Goal: Task Accomplishment & Management: Manage account settings

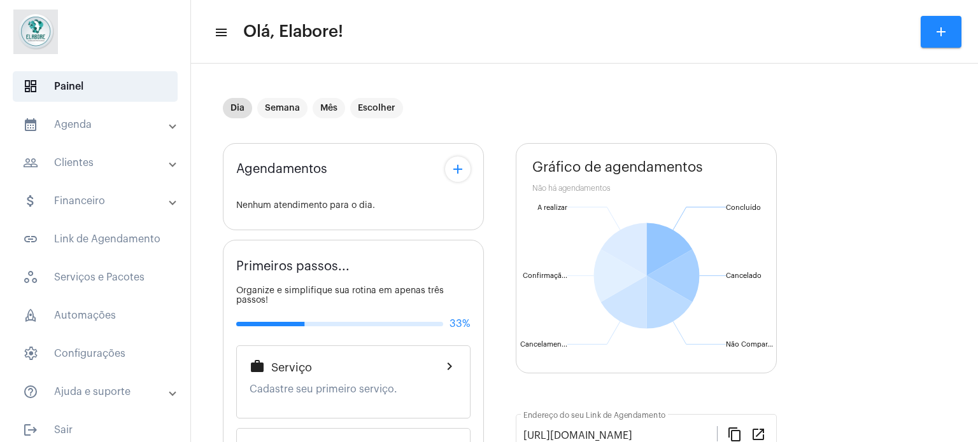
click at [94, 127] on mat-panel-title "calendar_month_outlined Agenda" at bounding box center [96, 124] width 147 height 15
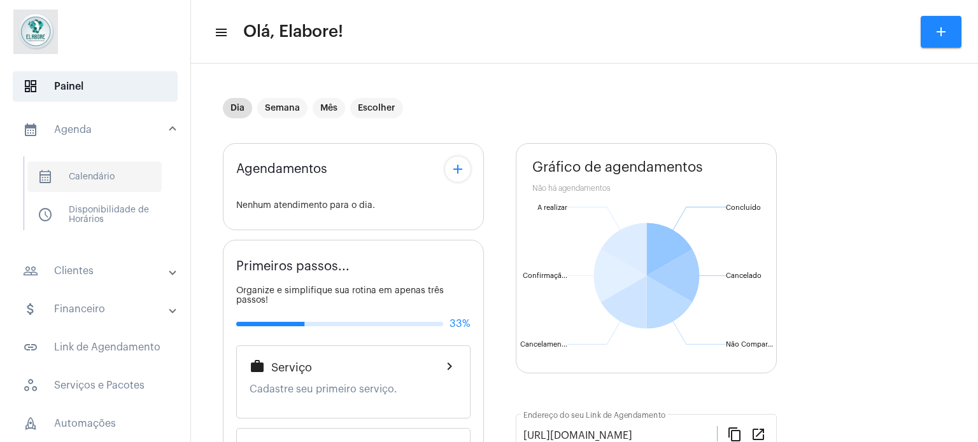
click at [81, 178] on span "calendar_month_outlined Calendário" at bounding box center [94, 177] width 134 height 31
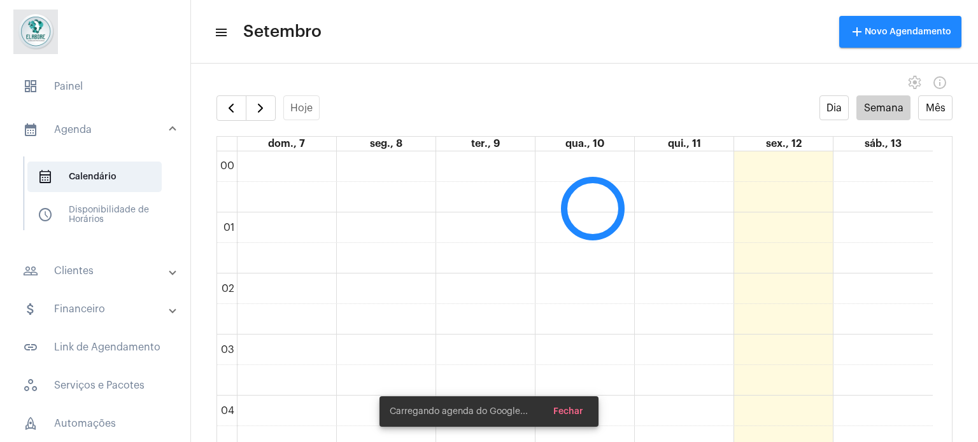
scroll to position [367, 0]
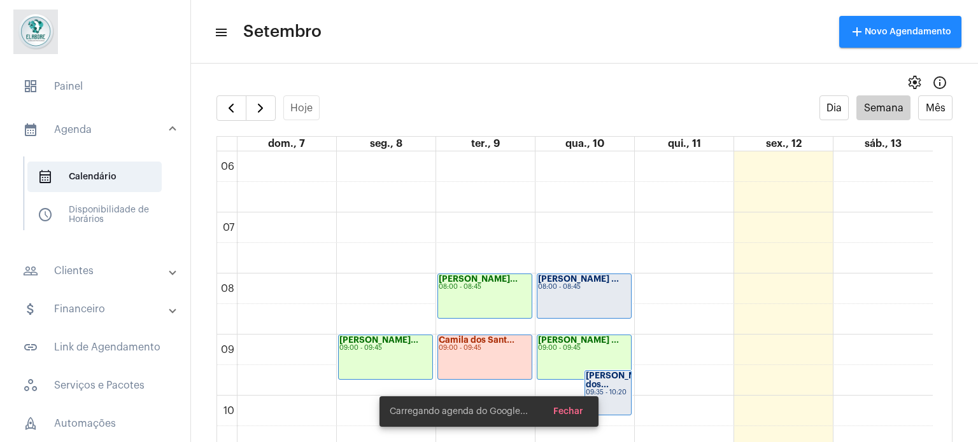
click at [76, 265] on mat-panel-title "people_outline Clientes" at bounding box center [96, 271] width 147 height 15
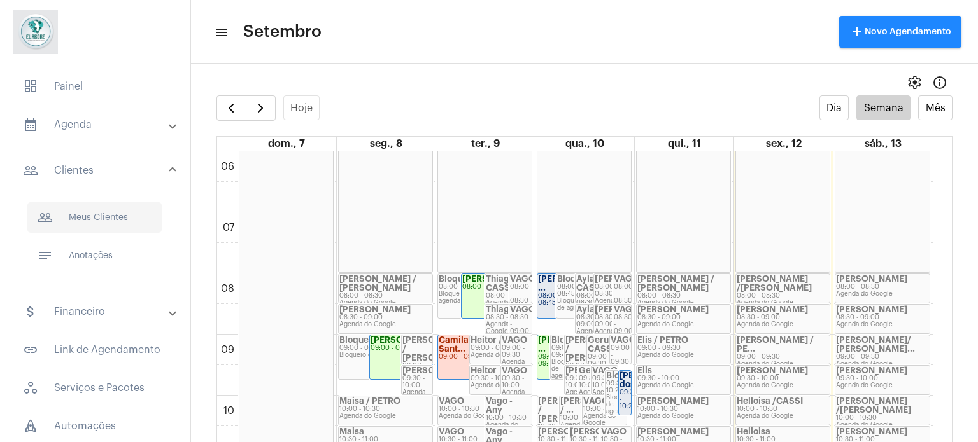
click at [104, 211] on span "people_outline Meus Clientes" at bounding box center [94, 217] width 134 height 31
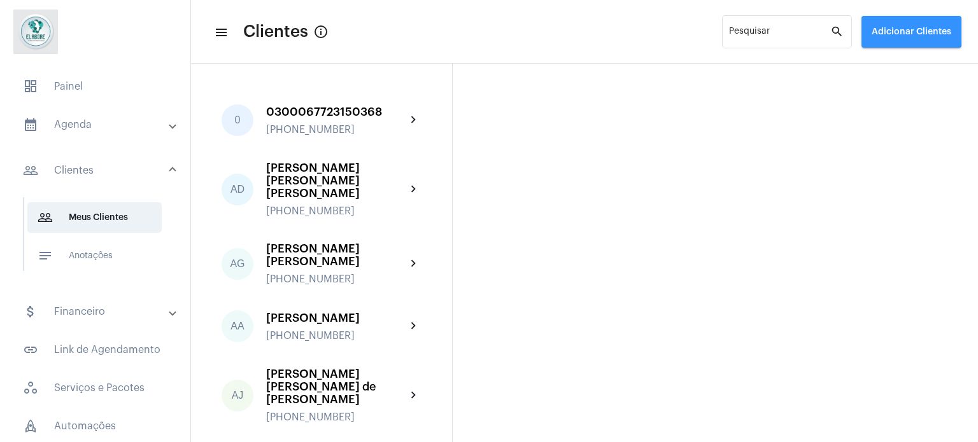
click at [897, 21] on button "Adicionar Clientes" at bounding box center [911, 32] width 100 height 32
click at [882, 70] on mat-icon "add" at bounding box center [880, 66] width 15 height 15
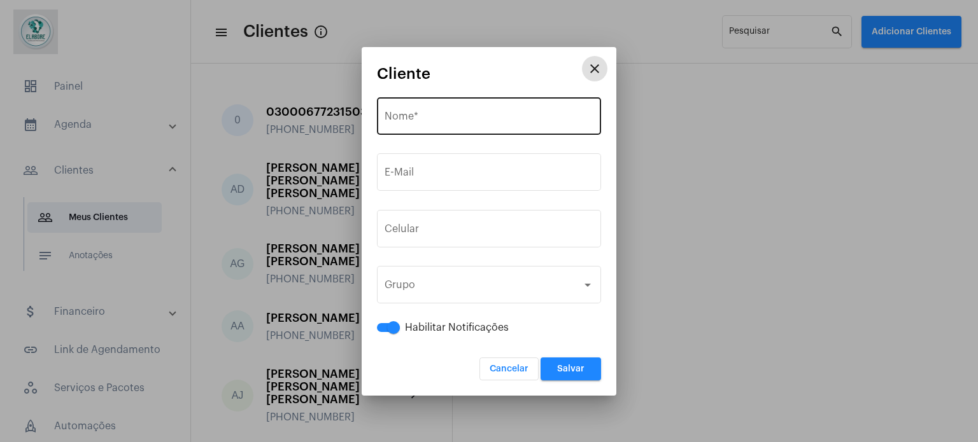
click at [427, 126] on div "Nome *" at bounding box center [488, 115] width 209 height 40
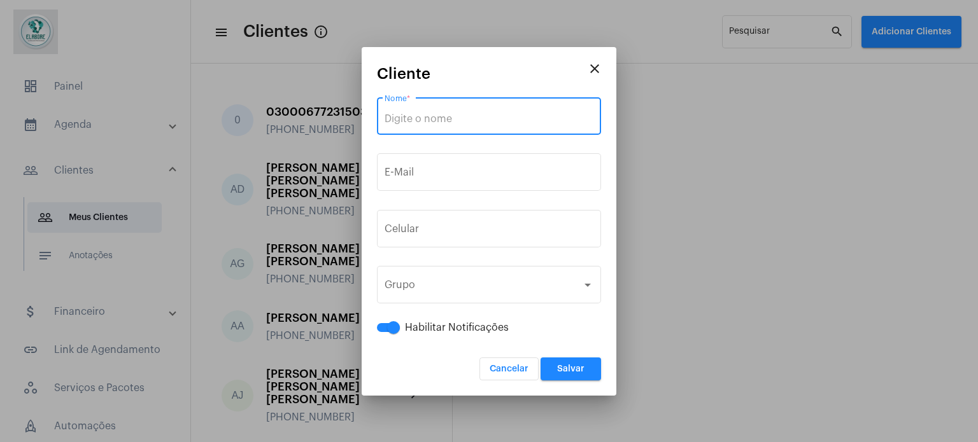
paste input "[PERSON_NAME]"
type input "[PERSON_NAME]"
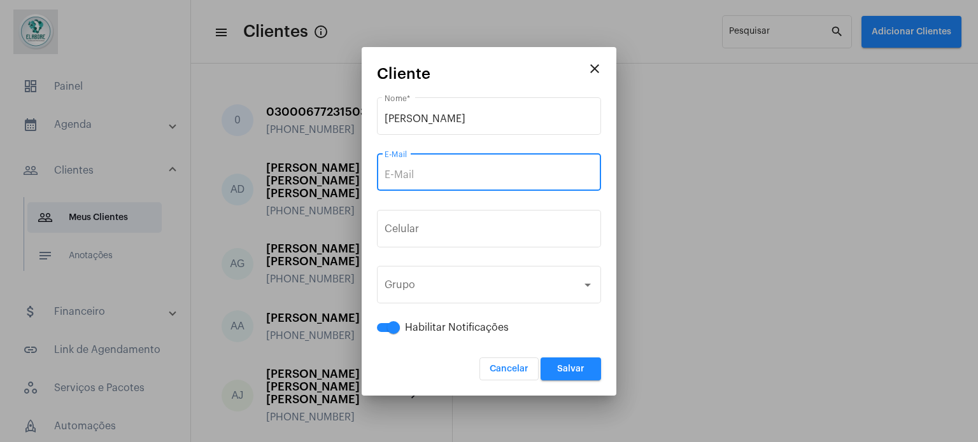
click at [484, 176] on input "E-Mail" at bounding box center [488, 174] width 209 height 11
paste input "[EMAIL_ADDRESS][DOMAIN_NAME]"
type input "[EMAIL_ADDRESS][DOMAIN_NAME]"
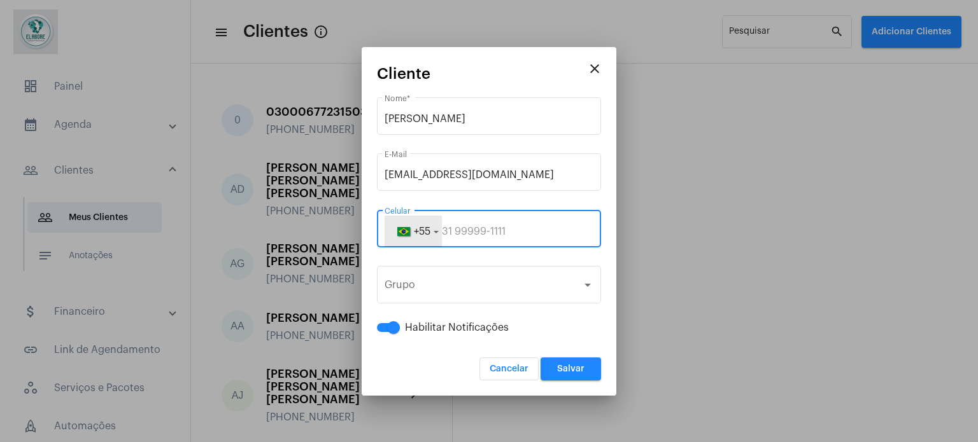
click at [430, 234] on span "+55" at bounding box center [422, 232] width 17 height 10
paste input "75987022865"
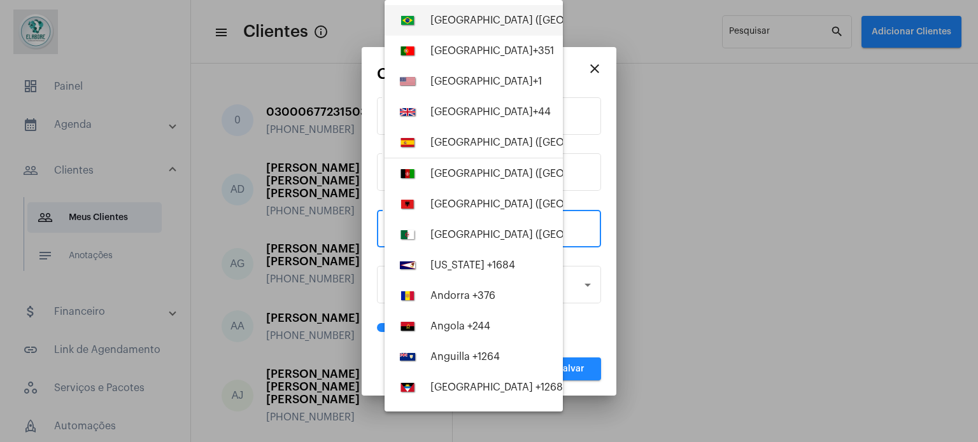
type input "75987022865"
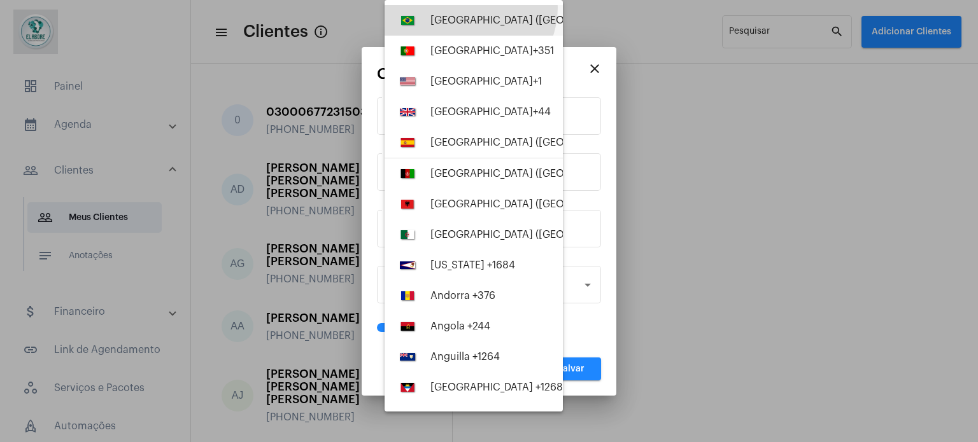
click at [469, 8] on button "[GEOGRAPHIC_DATA] ([GEOGRAPHIC_DATA]) +55" at bounding box center [473, 20] width 178 height 31
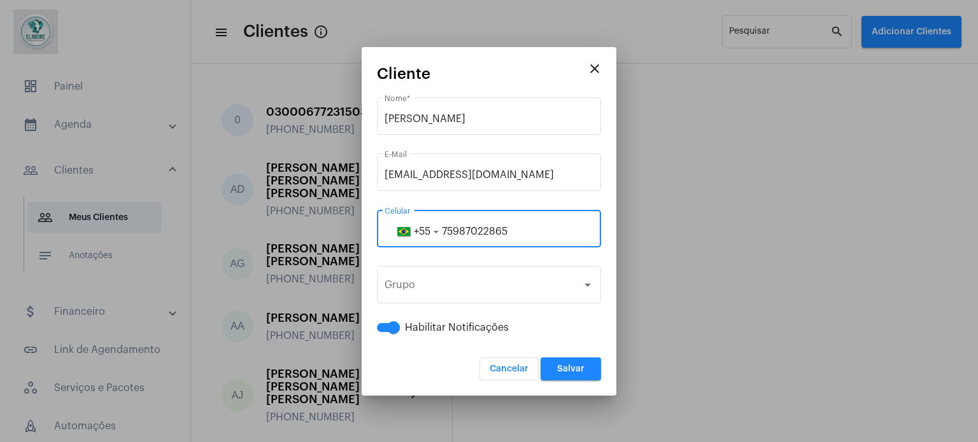
click at [568, 367] on span "Salvar" at bounding box center [570, 369] width 27 height 9
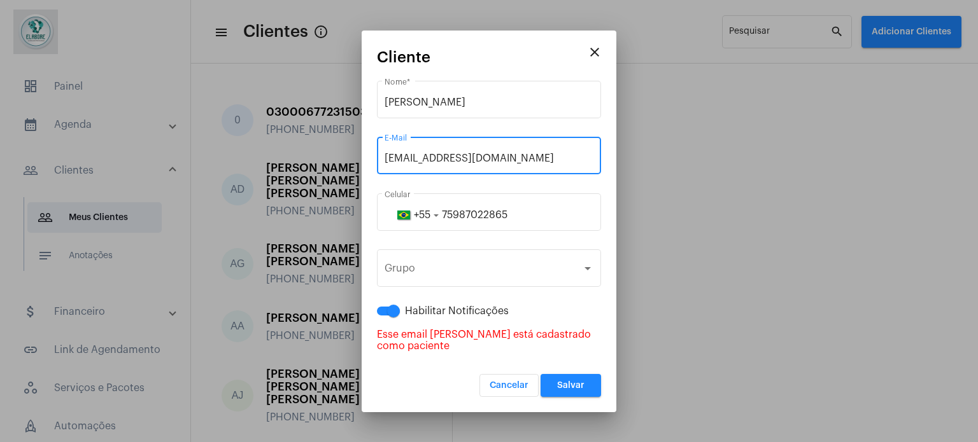
click at [440, 164] on input "[EMAIL_ADDRESS][DOMAIN_NAME]" at bounding box center [488, 158] width 209 height 11
type input "[EMAIL_ADDRESS][DOMAIN_NAME]"
click at [562, 374] on button "Salvar" at bounding box center [570, 385] width 60 height 23
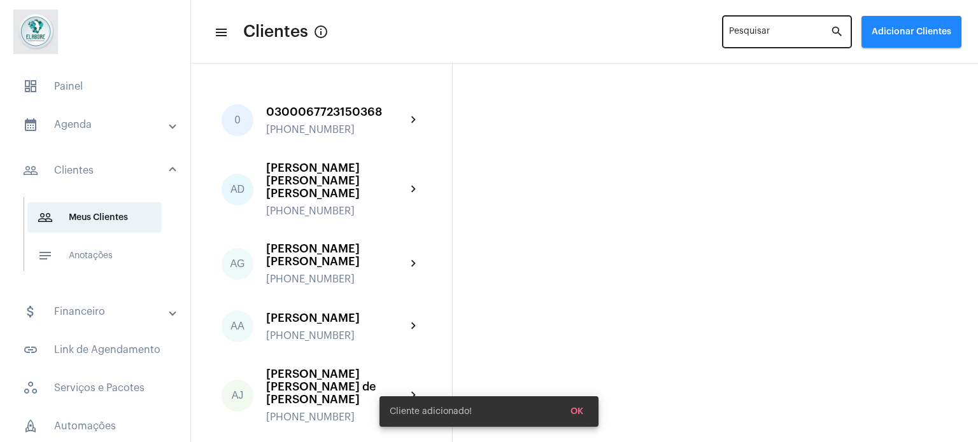
click at [752, 32] on input "Pesquisar" at bounding box center [779, 34] width 101 height 10
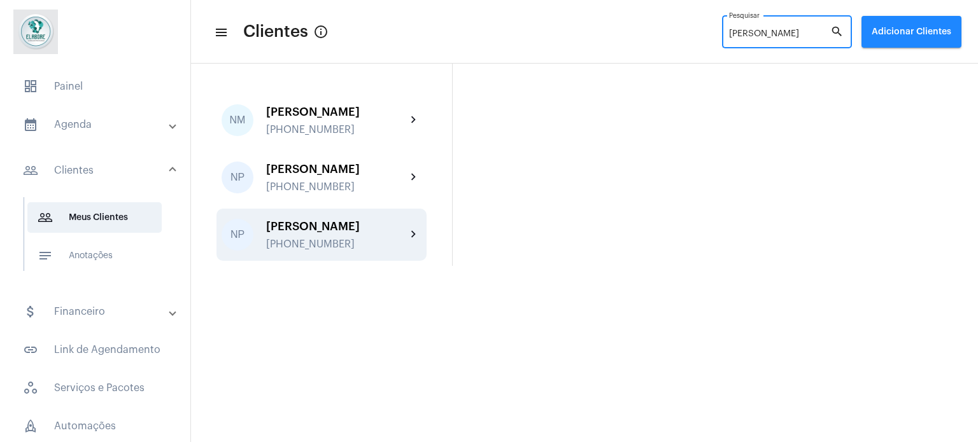
type input "[PERSON_NAME]"
click at [356, 233] on div "[PERSON_NAME] Costa [PHONE_NUMBER]" at bounding box center [336, 235] width 140 height 30
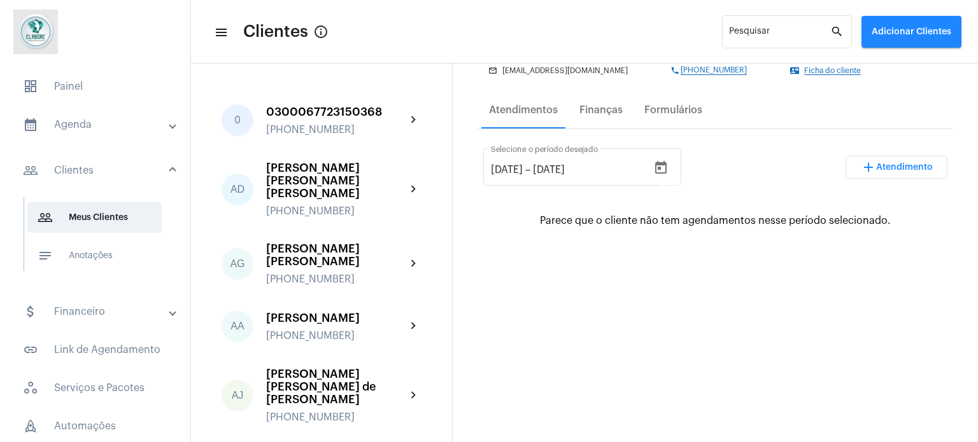
scroll to position [64, 0]
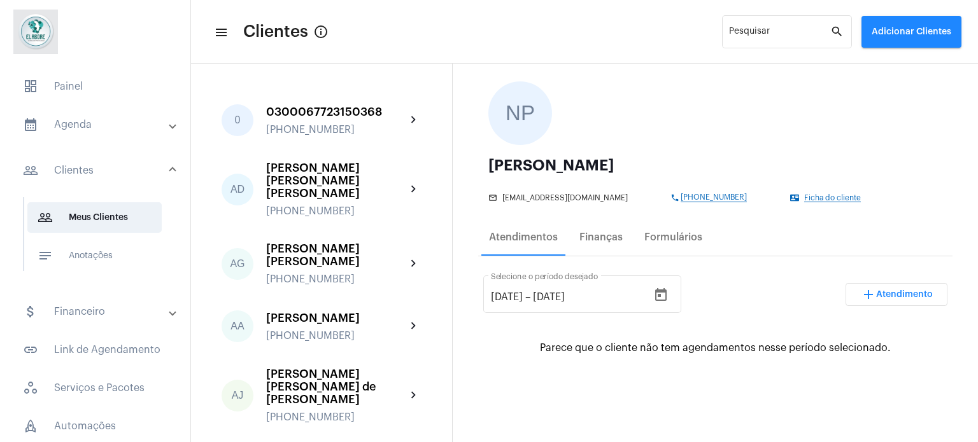
click at [804, 197] on span "Ficha do cliente" at bounding box center [832, 198] width 57 height 8
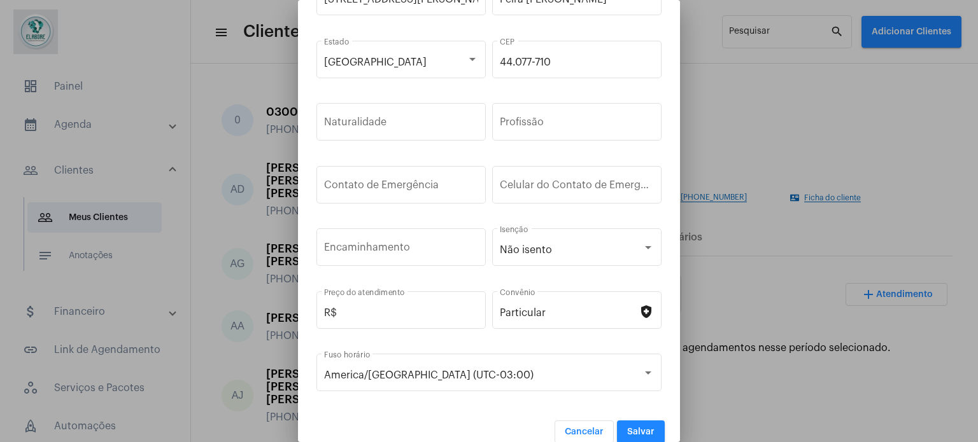
scroll to position [191, 0]
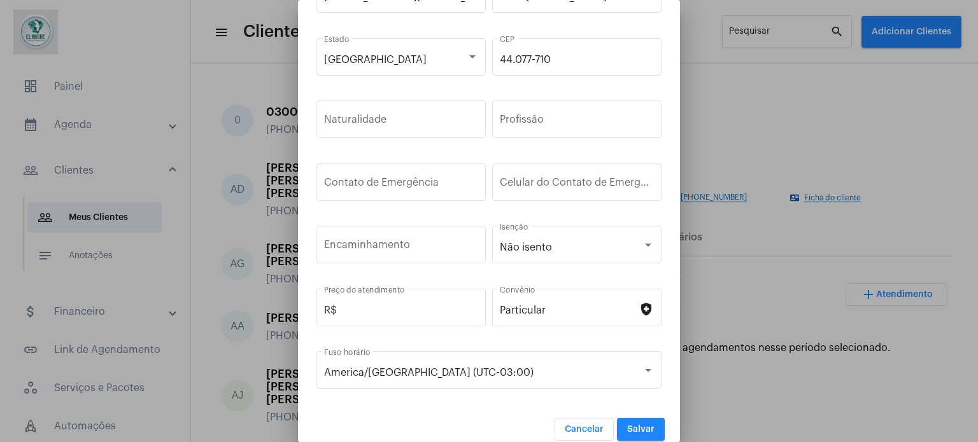
click at [808, 88] on div at bounding box center [489, 221] width 978 height 442
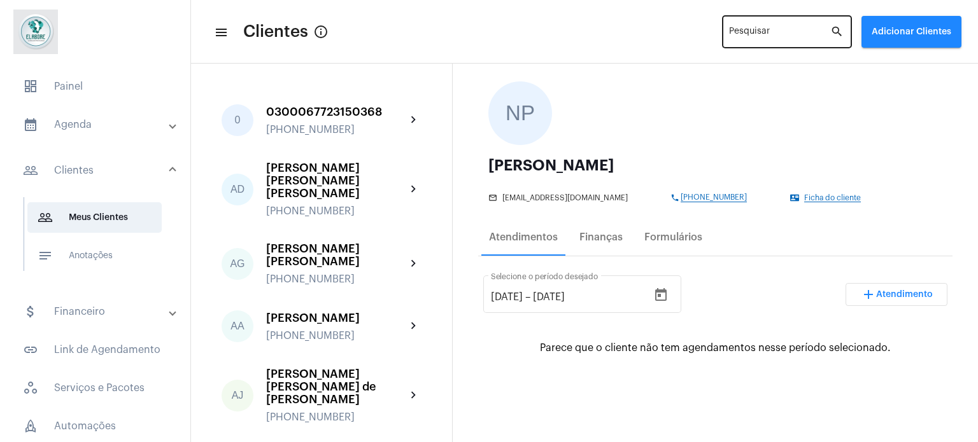
click at [779, 35] on input "Pesquisar" at bounding box center [779, 34] width 101 height 10
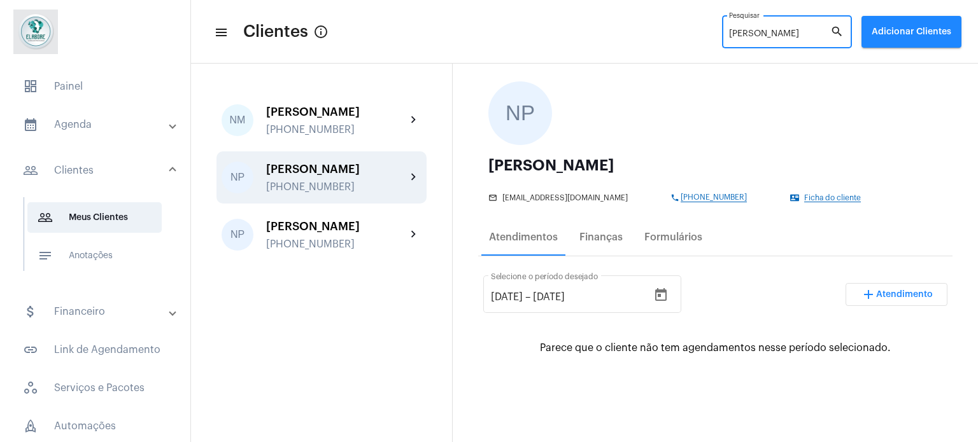
click at [392, 171] on div "[PERSON_NAME]" at bounding box center [336, 169] width 140 height 13
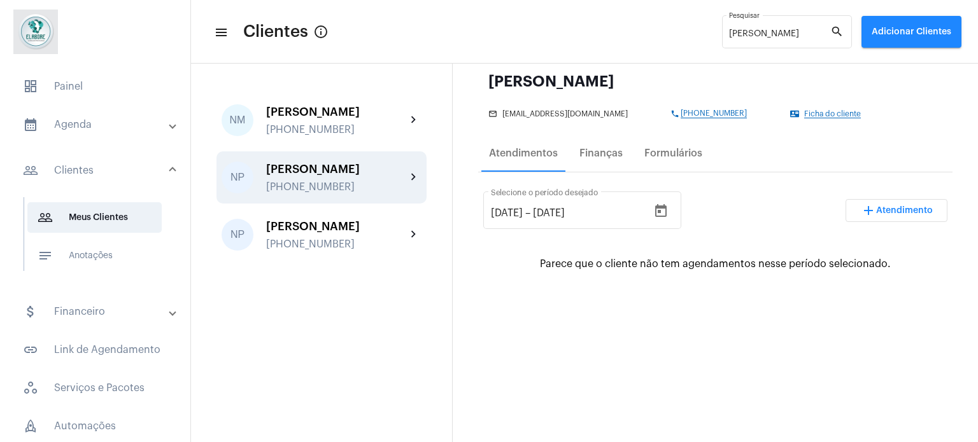
scroll to position [127, 0]
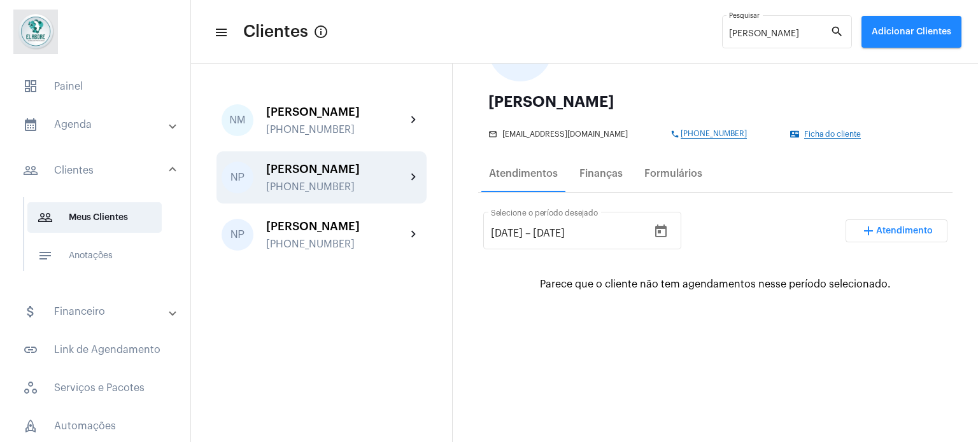
click at [794, 128] on div "mail_outline [EMAIL_ADDRESS][DOMAIN_NAME] phone [PHONE_NUMBER] contact_mail Fic…" at bounding box center [712, 131] width 448 height 13
click at [804, 136] on span "Ficha do cliente" at bounding box center [832, 135] width 57 height 8
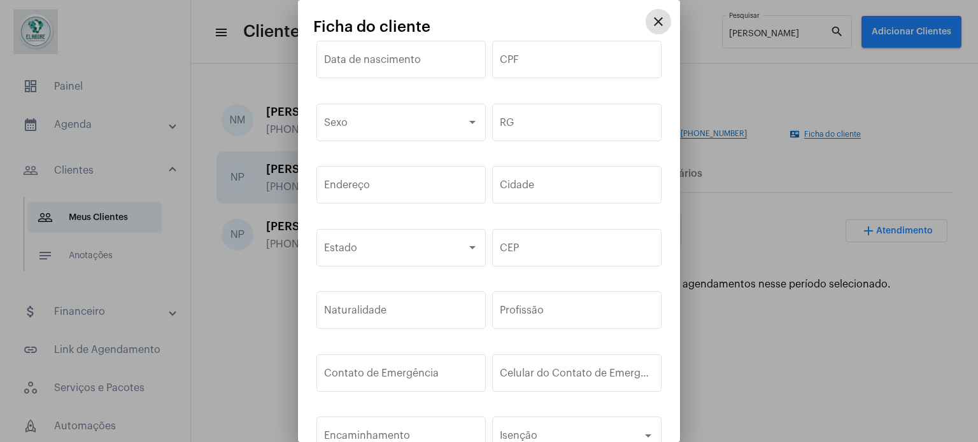
click at [651, 18] on mat-icon "close" at bounding box center [658, 21] width 15 height 15
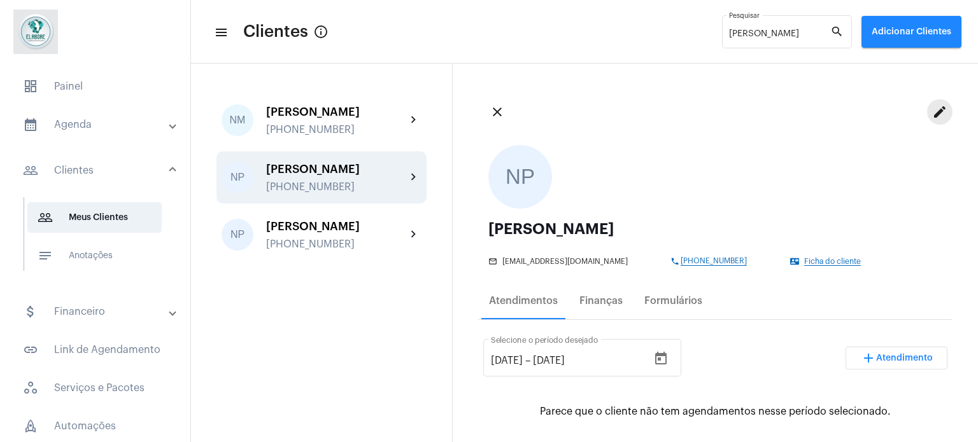
click at [932, 111] on mat-icon "edit" at bounding box center [939, 111] width 15 height 15
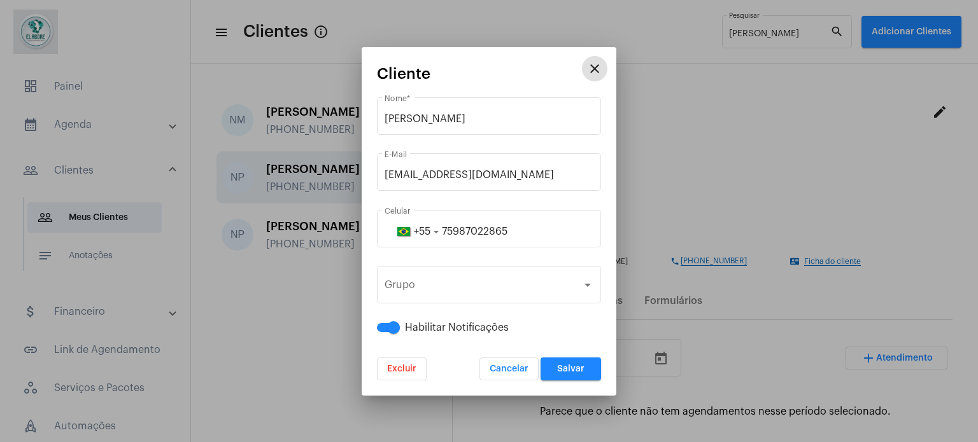
click at [410, 365] on span "Excluir" at bounding box center [401, 369] width 29 height 9
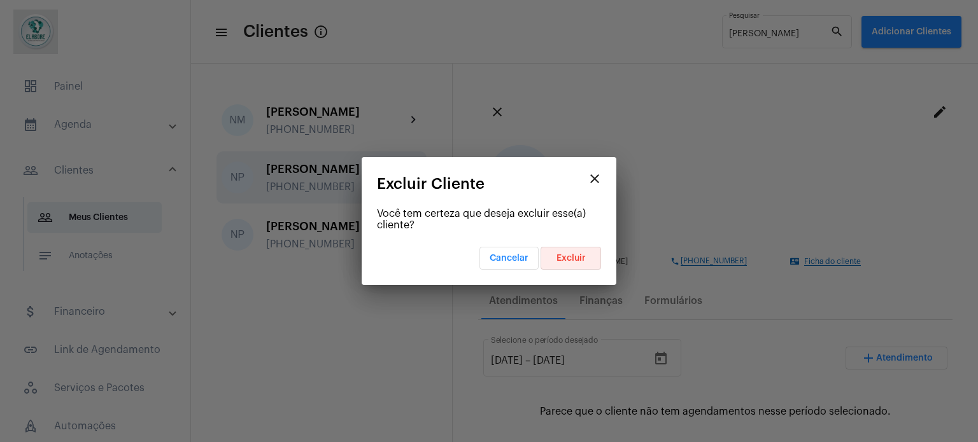
click at [589, 254] on button "Excluir" at bounding box center [570, 258] width 60 height 23
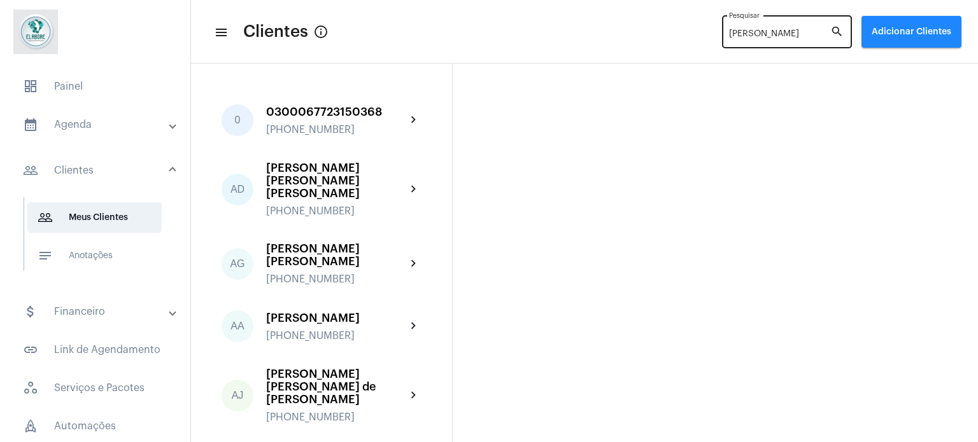
click at [758, 39] on input "[PERSON_NAME]" at bounding box center [779, 34] width 101 height 10
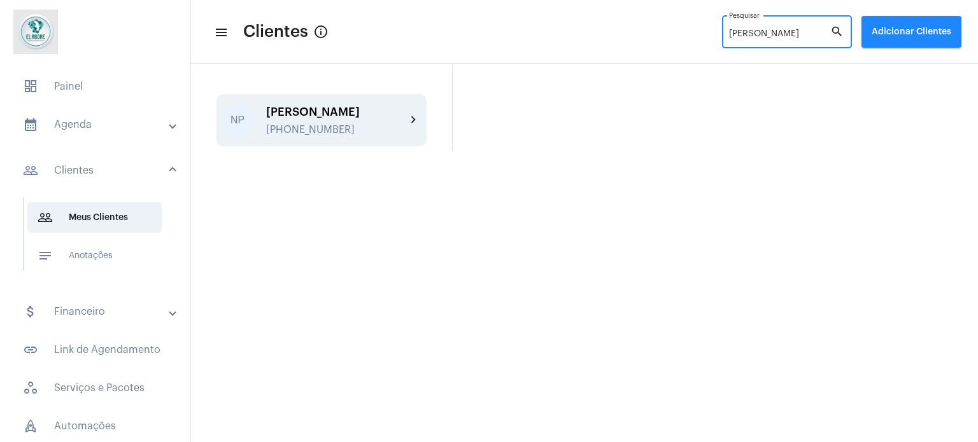
type input "[PERSON_NAME]"
click at [348, 113] on div "[PERSON_NAME]" at bounding box center [336, 112] width 140 height 13
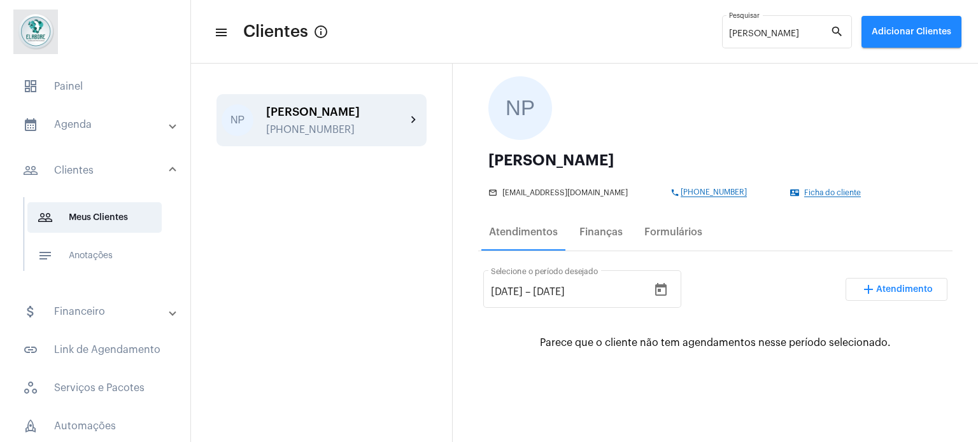
scroll to position [191, 0]
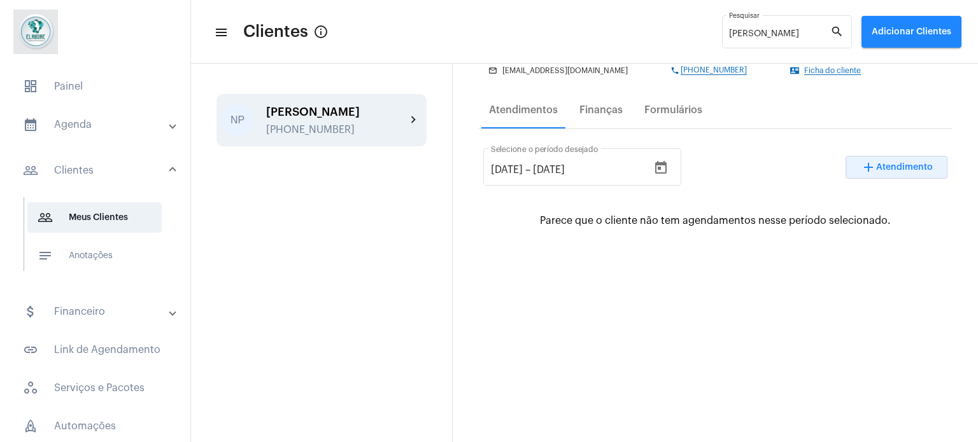
click at [887, 171] on span "Atendimento" at bounding box center [904, 167] width 57 height 9
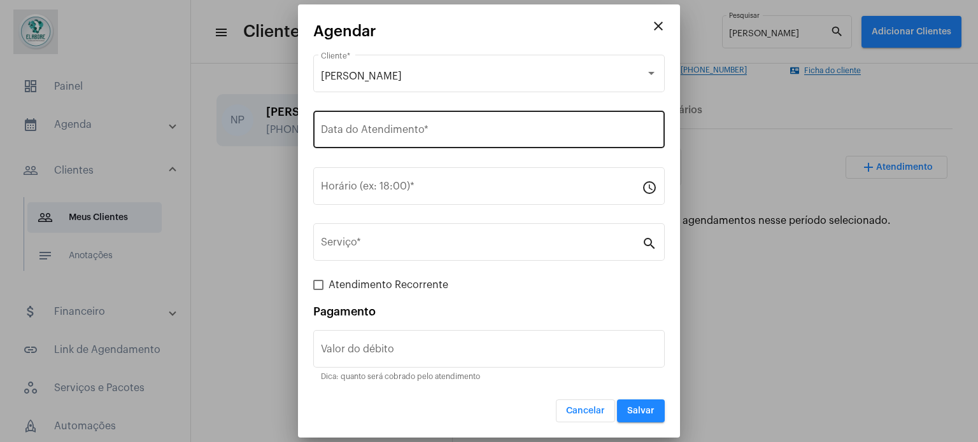
click at [446, 123] on div "Data do Atendimento *" at bounding box center [489, 128] width 336 height 40
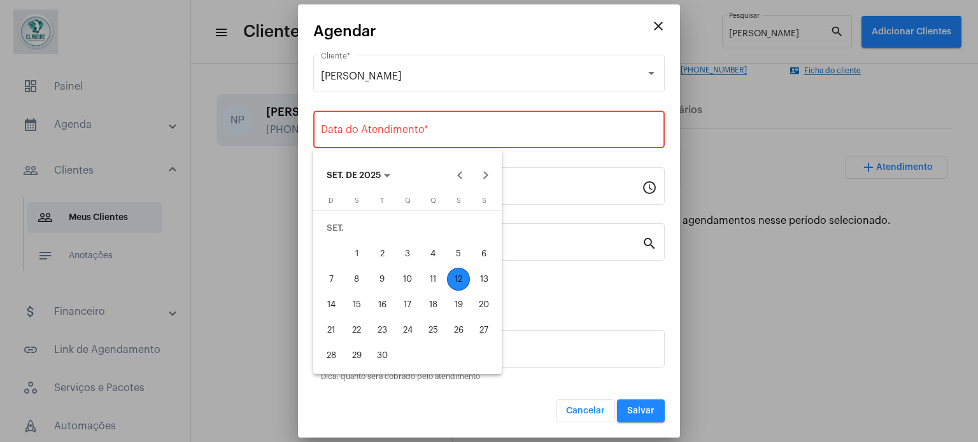
click at [486, 274] on div "13" at bounding box center [483, 279] width 23 height 23
type input "[DATE]"
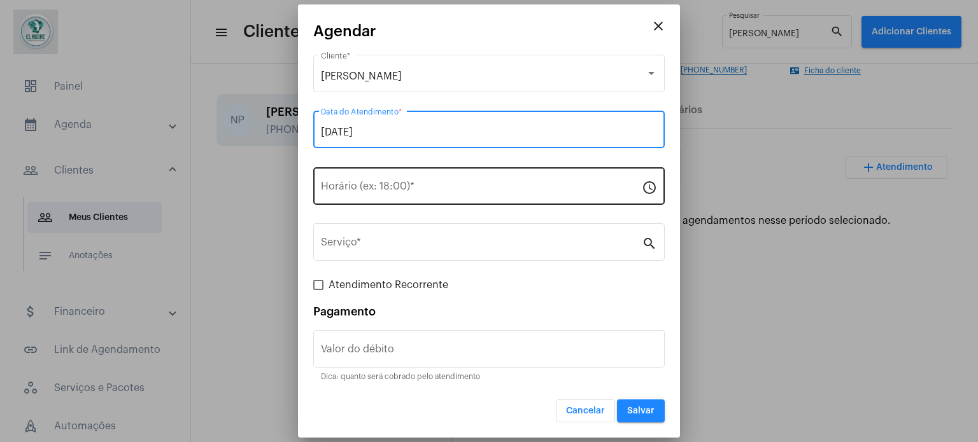
click at [466, 193] on input "Horário (ex: 18:00) *" at bounding box center [481, 188] width 321 height 11
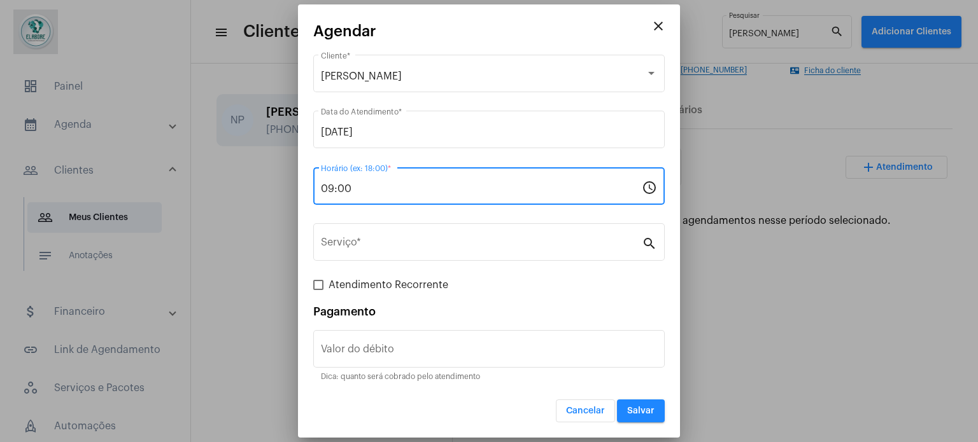
type input "09:00"
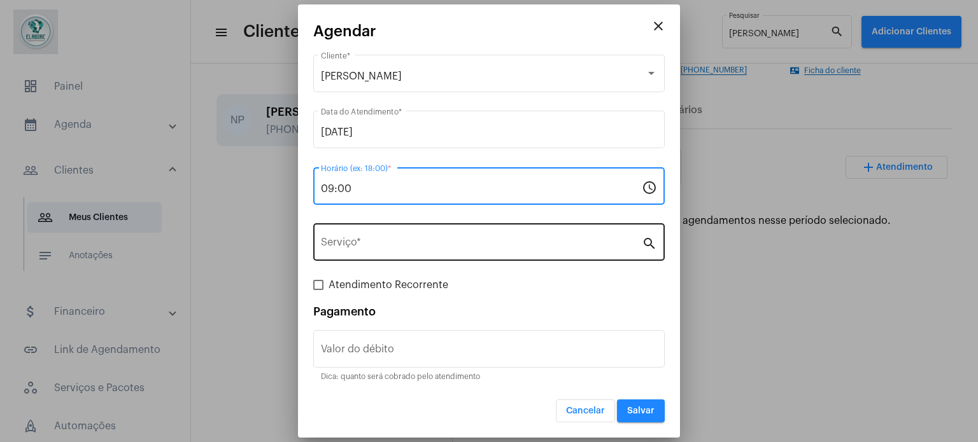
click at [358, 239] on div "Serviço *" at bounding box center [481, 241] width 321 height 40
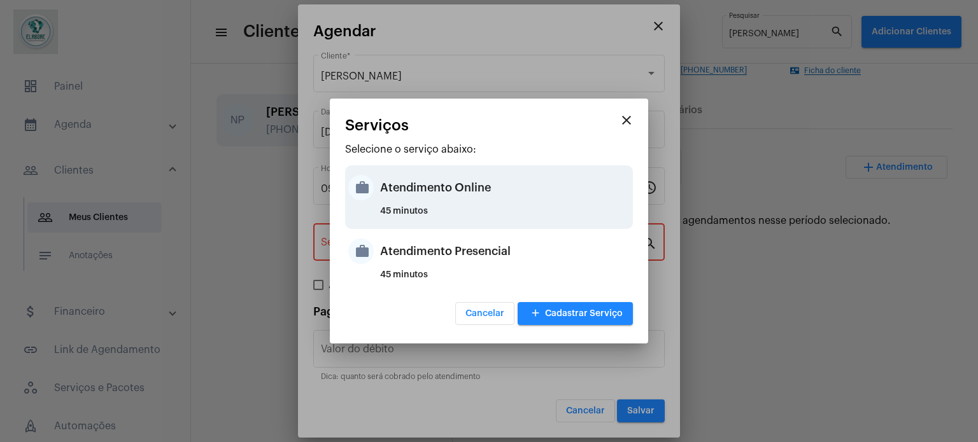
click at [432, 203] on div "Atendimento Online" at bounding box center [505, 188] width 250 height 38
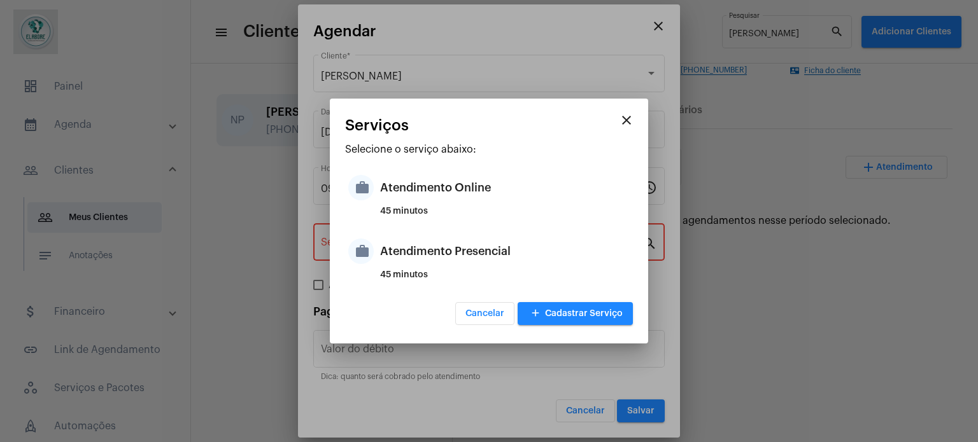
type input "Atendimento Online"
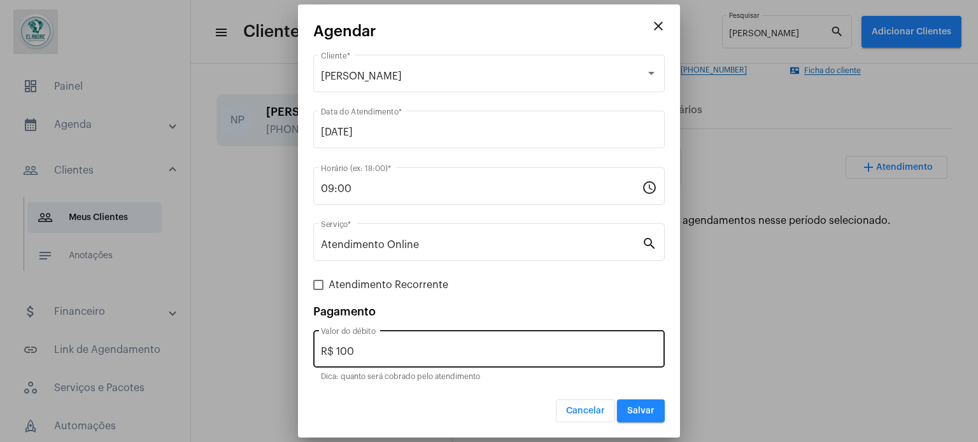
drag, startPoint x: 373, startPoint y: 361, endPoint x: 334, endPoint y: 349, distance: 40.5
click at [328, 352] on div "R$ 100 Valor do débito" at bounding box center [489, 348] width 336 height 40
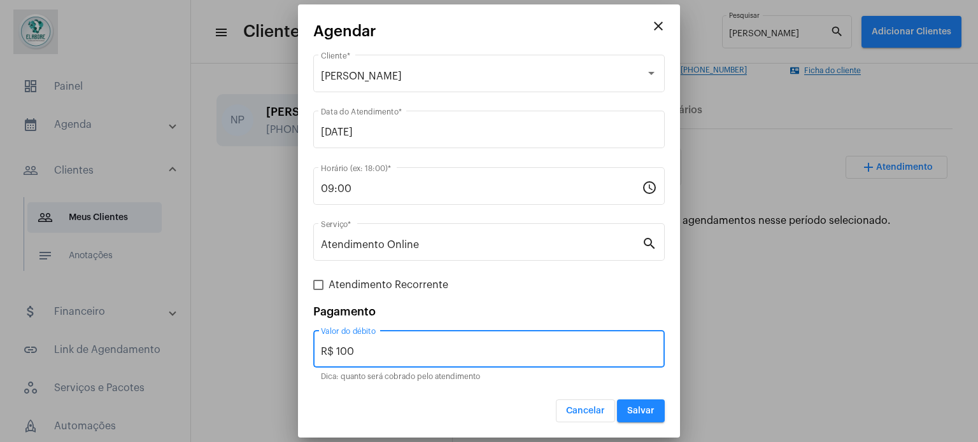
drag, startPoint x: 362, startPoint y: 348, endPoint x: 313, endPoint y: 349, distance: 49.0
click at [313, 349] on div "R$ 100 Valor do débito" at bounding box center [488, 348] width 351 height 40
type input "R$ 0"
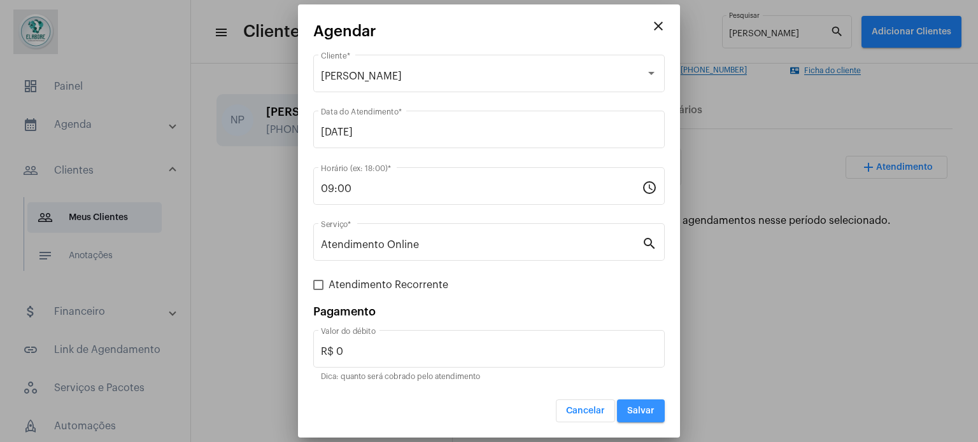
click at [642, 412] on span "Salvar" at bounding box center [640, 411] width 27 height 9
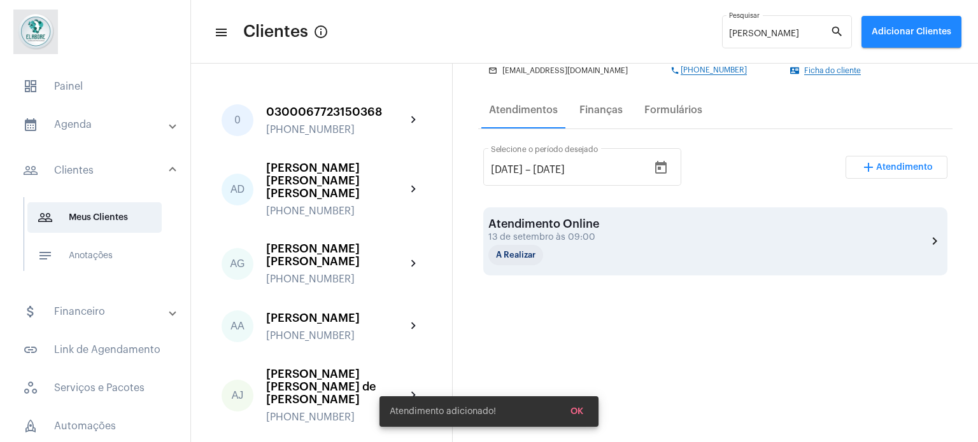
click at [628, 243] on div "Atendimento Online 13 de setembro às 09:00 A Realizar chevron_right" at bounding box center [715, 242] width 454 height 48
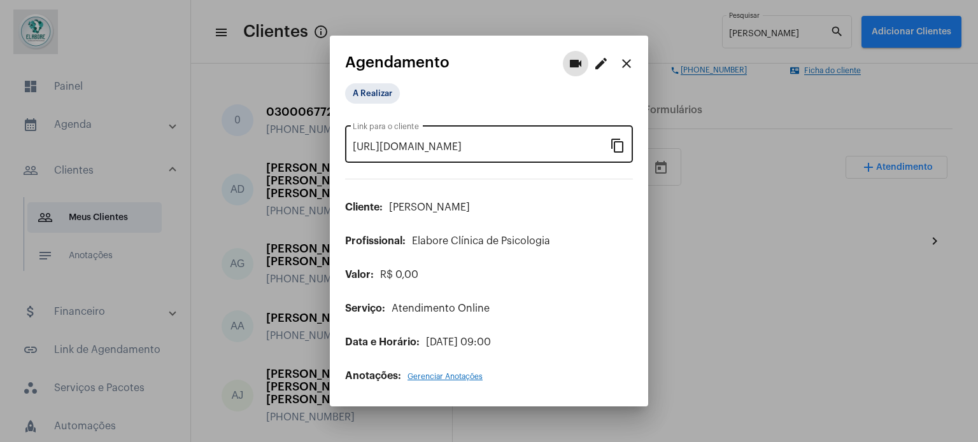
click at [612, 149] on mat-icon "content_copy" at bounding box center [617, 145] width 15 height 15
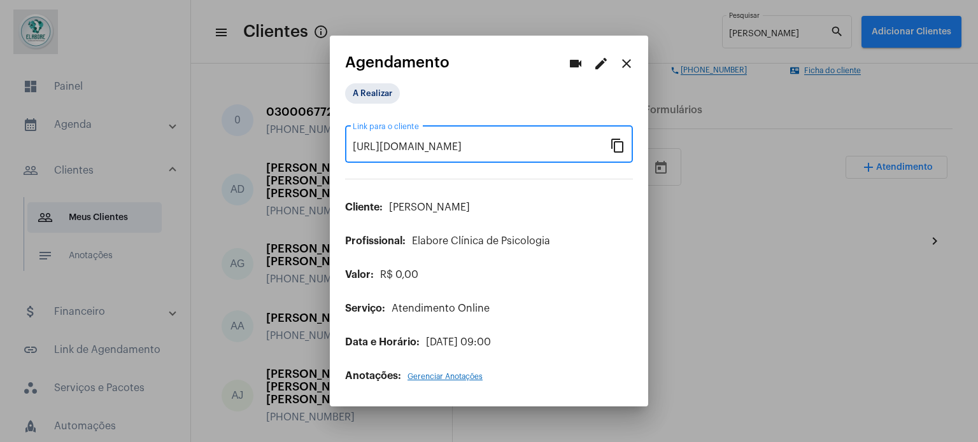
click at [633, 68] on mat-icon "close" at bounding box center [626, 63] width 15 height 15
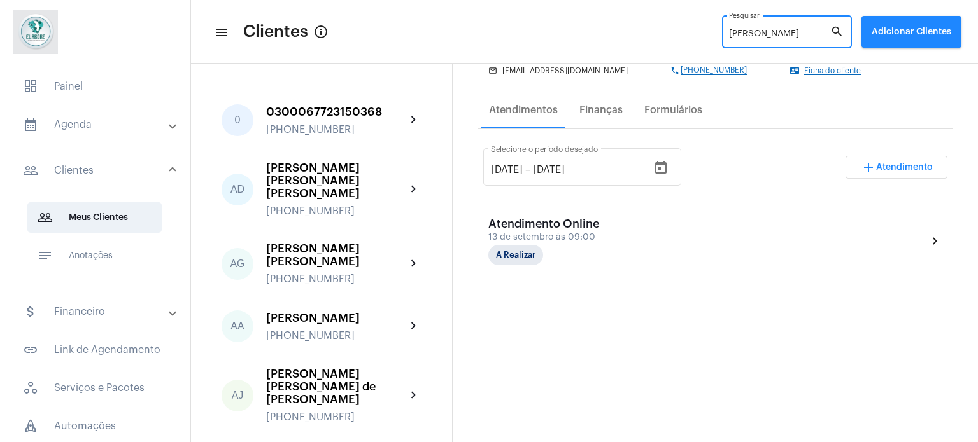
drag, startPoint x: 780, startPoint y: 33, endPoint x: 707, endPoint y: 32, distance: 73.2
click at [707, 32] on mat-toolbar-row "menu Clientes info_outlined [PERSON_NAME] search Adicionar Clientes" at bounding box center [584, 31] width 787 height 41
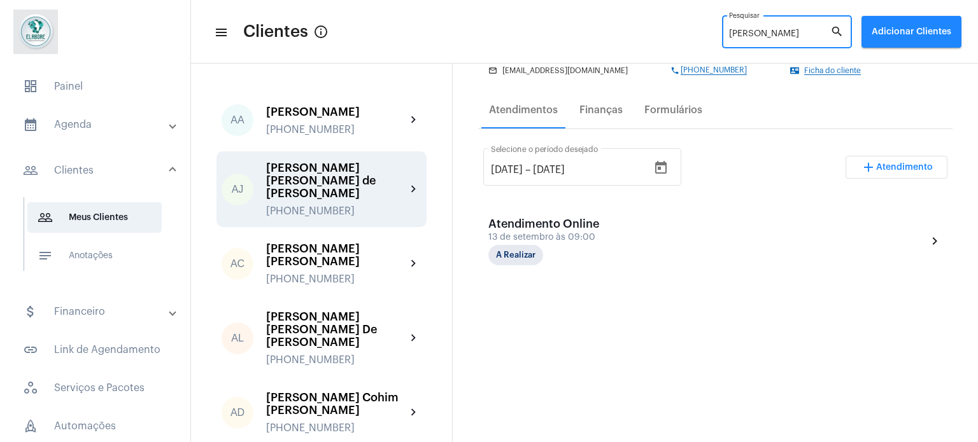
type input "[PERSON_NAME]"
click at [336, 165] on div "[PERSON_NAME] [PERSON_NAME] de [PERSON_NAME]" at bounding box center [336, 181] width 140 height 38
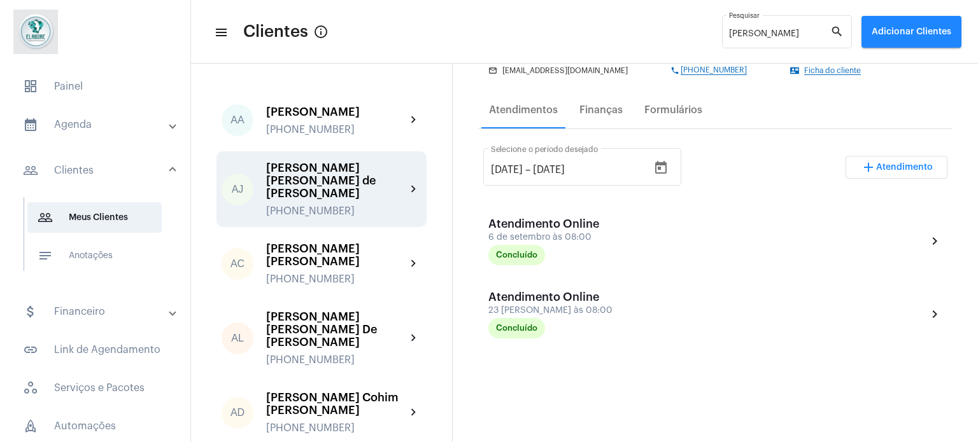
scroll to position [127, 0]
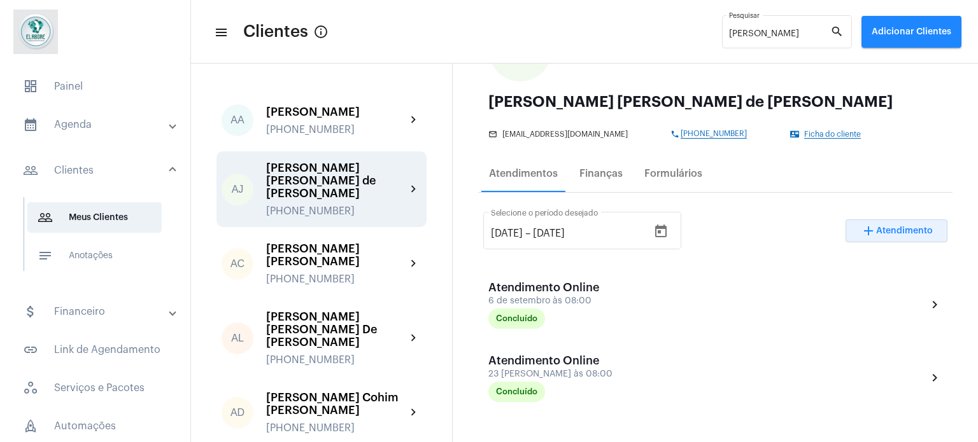
click at [876, 228] on span "Atendimento" at bounding box center [904, 231] width 57 height 9
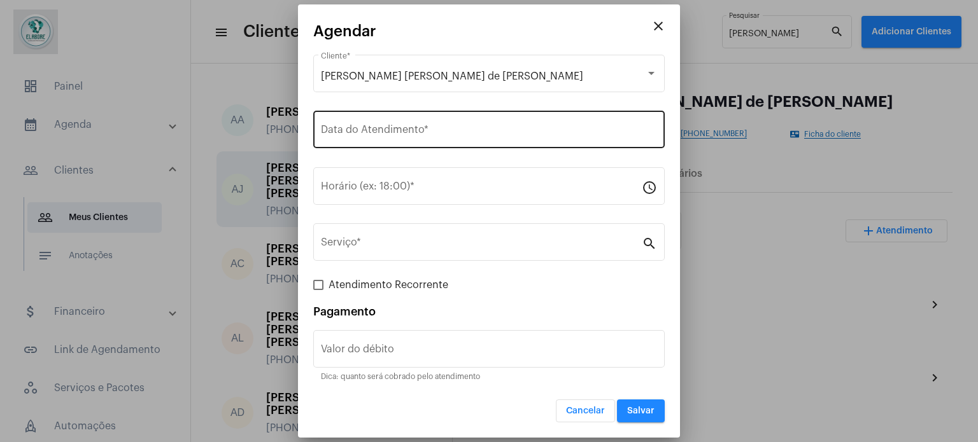
click at [377, 132] on input "Data do Atendimento *" at bounding box center [489, 132] width 336 height 11
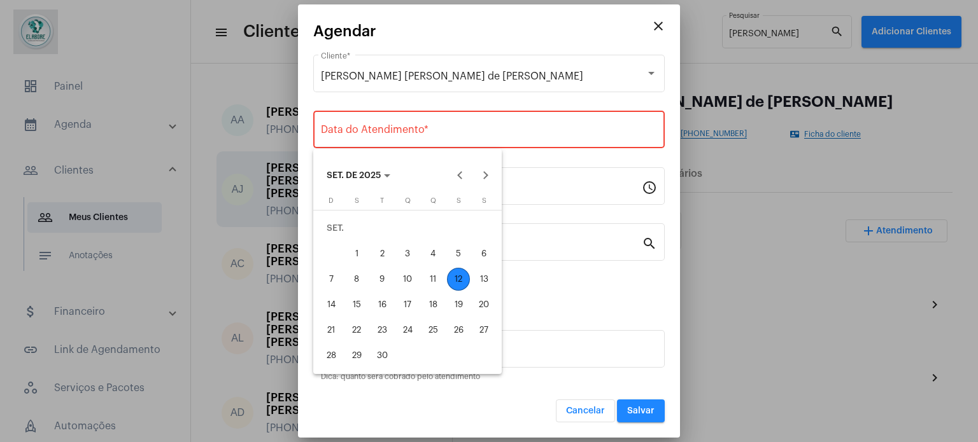
click at [483, 279] on div "13" at bounding box center [483, 279] width 23 height 23
type input "[DATE]"
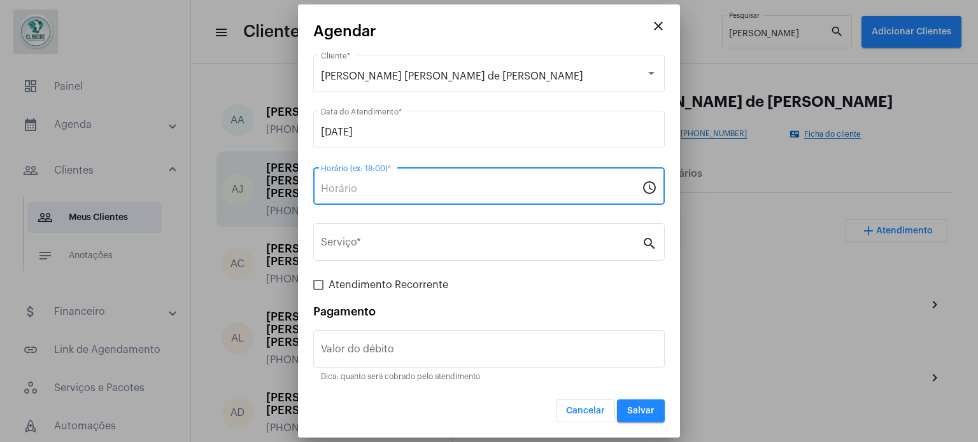
click at [453, 194] on input "Horário (ex: 18:00) *" at bounding box center [481, 188] width 321 height 11
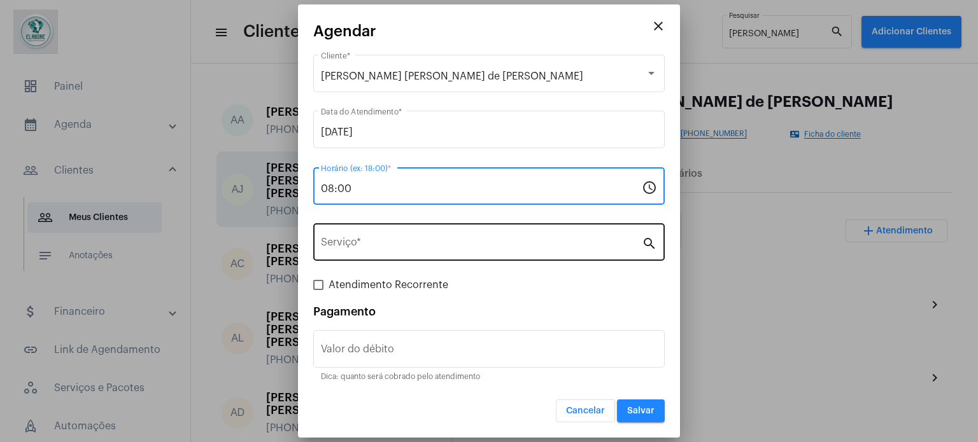
type input "08:00"
click at [414, 241] on input "Serviço *" at bounding box center [481, 244] width 321 height 11
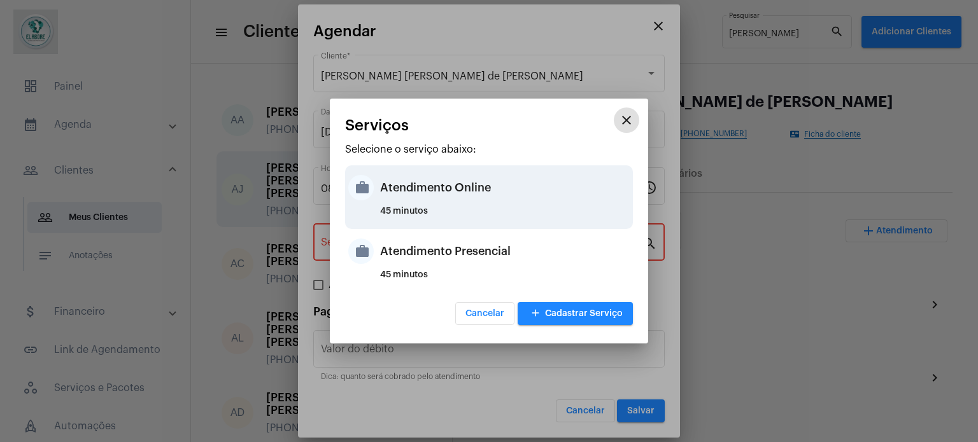
click at [440, 201] on div "Atendimento Online" at bounding box center [505, 188] width 250 height 38
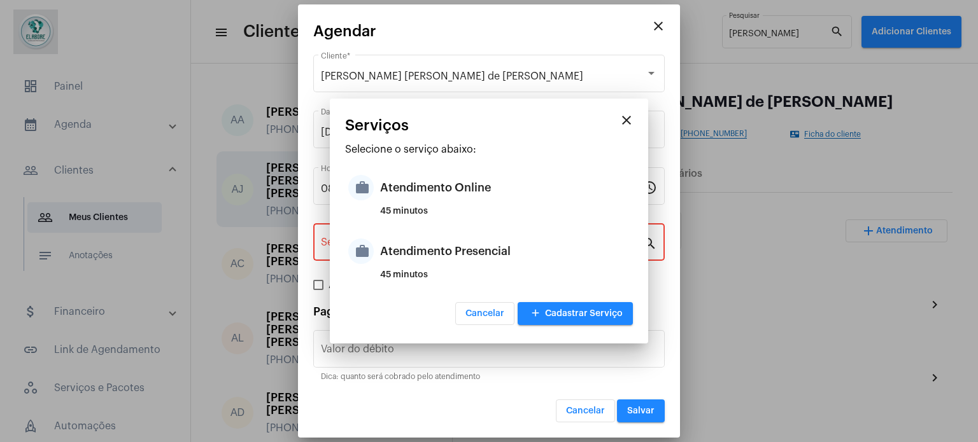
type input "Atendimento Online"
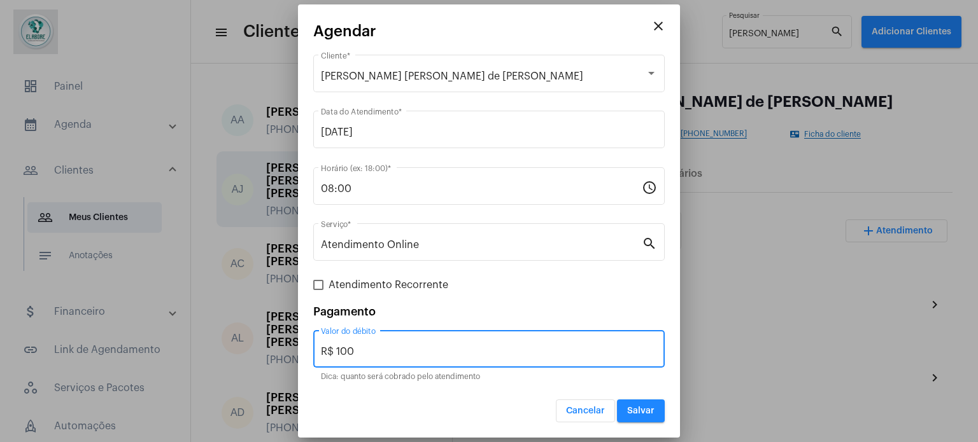
drag, startPoint x: 384, startPoint y: 353, endPoint x: 315, endPoint y: 355, distance: 68.8
click at [315, 355] on div "R$ 100 Valor do débito" at bounding box center [488, 348] width 351 height 40
type input "R$ 0"
click at [640, 413] on span "Salvar" at bounding box center [640, 411] width 27 height 9
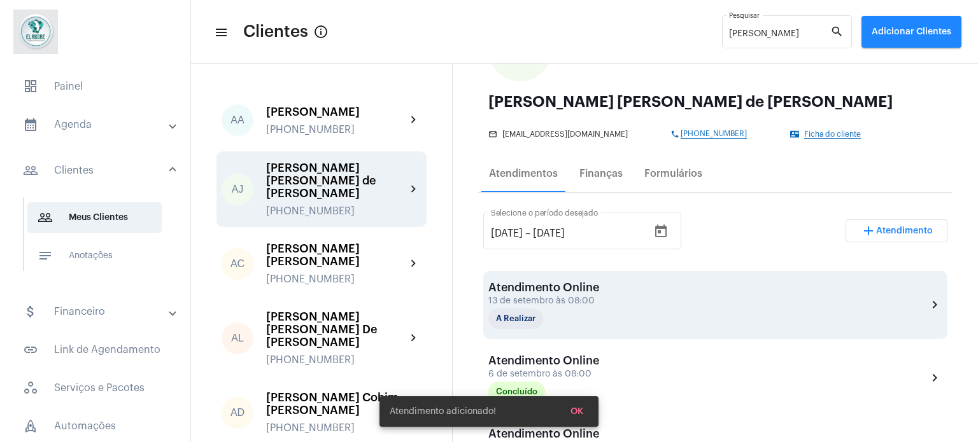
click at [623, 302] on div "Atendimento Online 13 de setembro às 08:00 A Realizar chevron_right" at bounding box center [715, 305] width 454 height 48
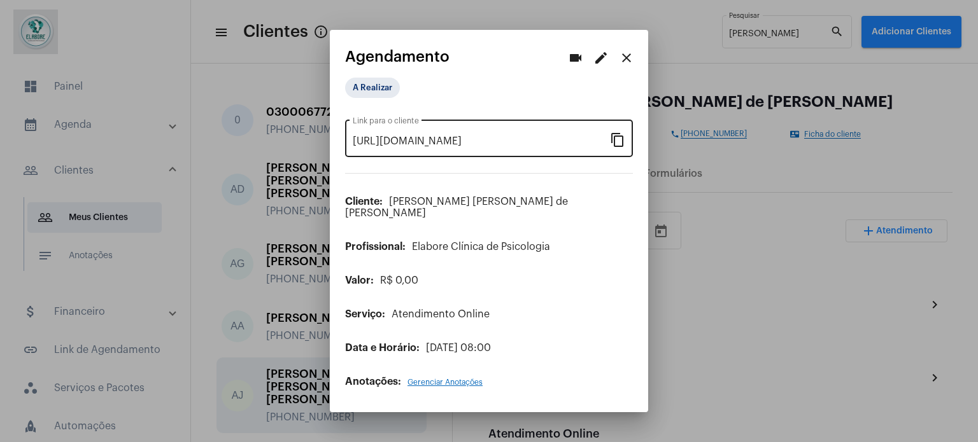
click at [616, 137] on div "[URL][DOMAIN_NAME] Link para o cliente content_copy" at bounding box center [489, 137] width 288 height 40
click at [621, 141] on mat-icon "content_copy" at bounding box center [617, 139] width 15 height 15
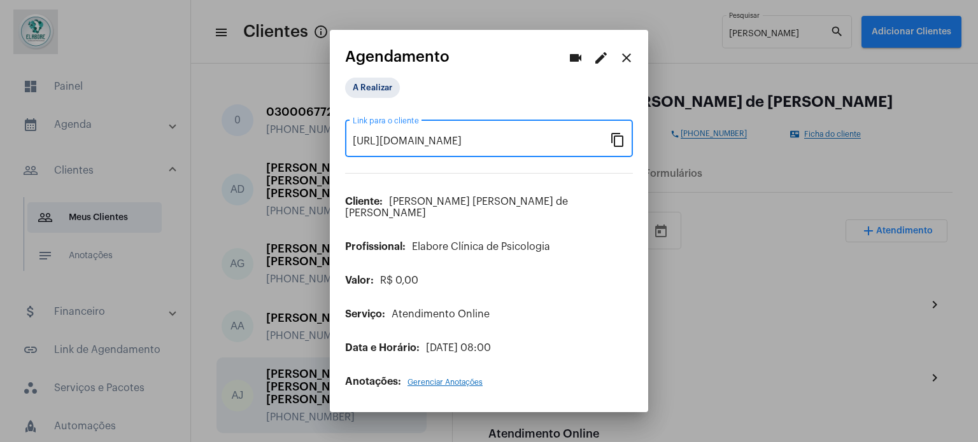
click at [622, 63] on mat-icon "close" at bounding box center [626, 57] width 15 height 15
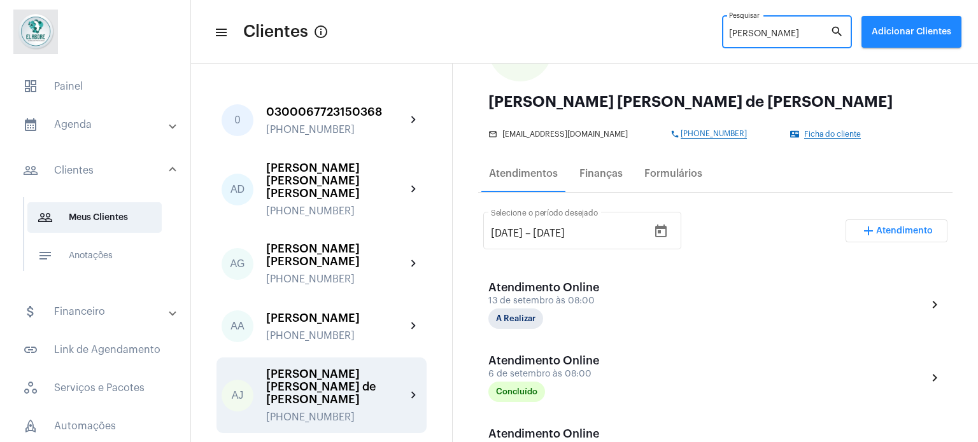
drag, startPoint x: 764, startPoint y: 32, endPoint x: 722, endPoint y: 34, distance: 42.0
click at [722, 34] on mat-toolbar-row "menu Clientes info_outlined [PERSON_NAME] Pesquisar search Adicionar Clientes" at bounding box center [584, 31] width 787 height 41
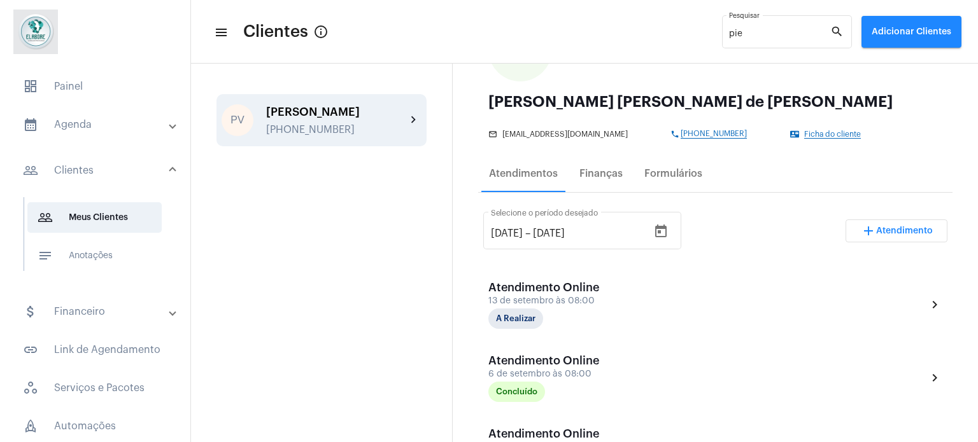
click at [384, 102] on div "PV [PERSON_NAME] [PHONE_NUMBER] chevron_right" at bounding box center [321, 120] width 210 height 52
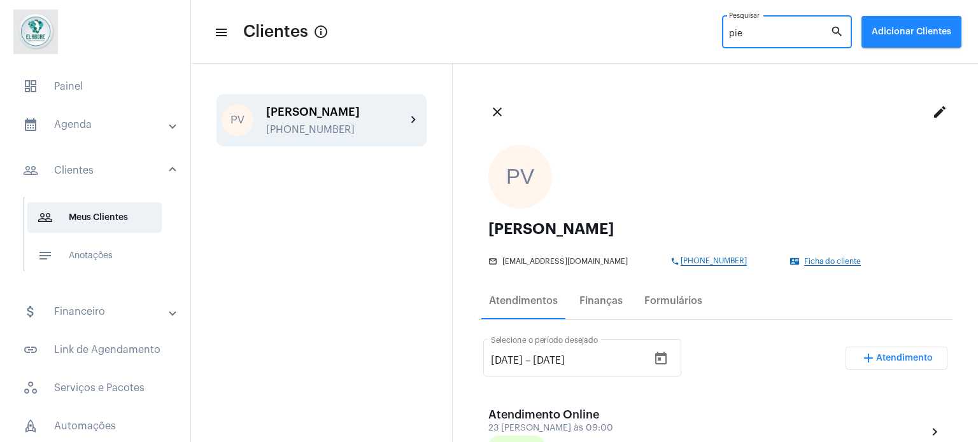
drag, startPoint x: 763, startPoint y: 35, endPoint x: 719, endPoint y: 34, distance: 43.9
click at [719, 34] on mat-toolbar-row "menu Clientes info_outlined pie Pesquisar search Adicionar Clientes" at bounding box center [584, 31] width 787 height 41
type input "ariel"
click at [380, 119] on div "[PERSON_NAME] [PHONE_NUMBER]" at bounding box center [336, 121] width 140 height 30
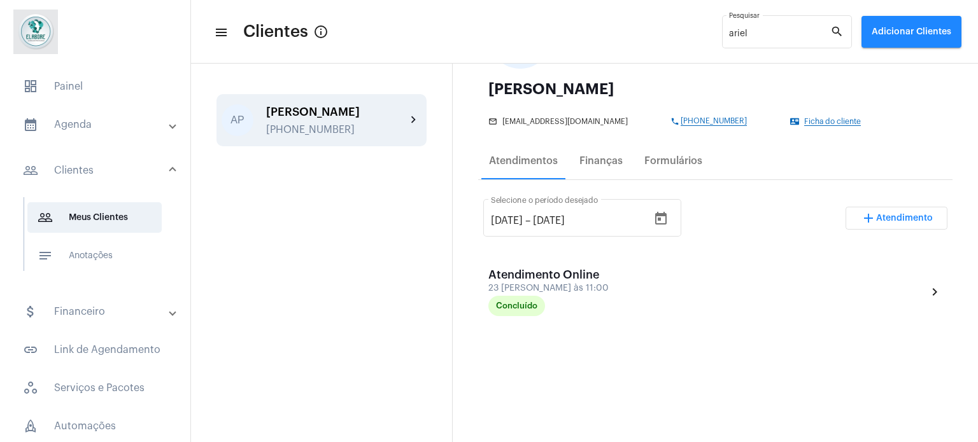
scroll to position [127, 0]
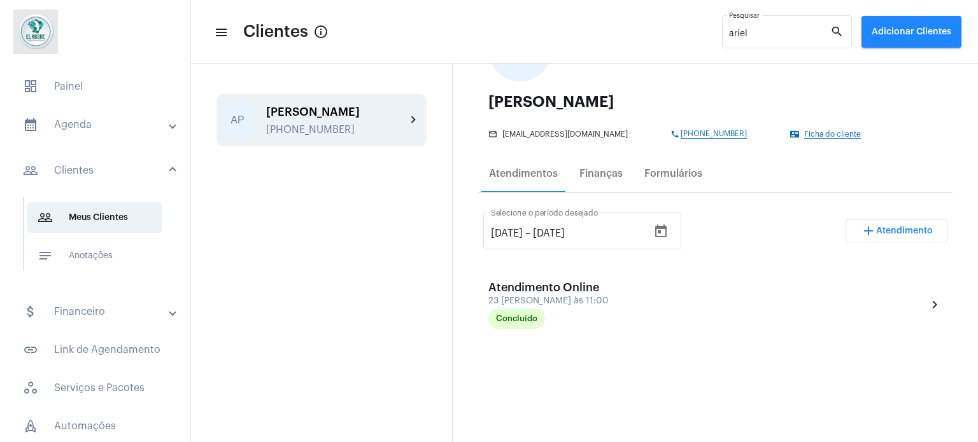
click at [876, 231] on span "Atendimento" at bounding box center [904, 231] width 57 height 9
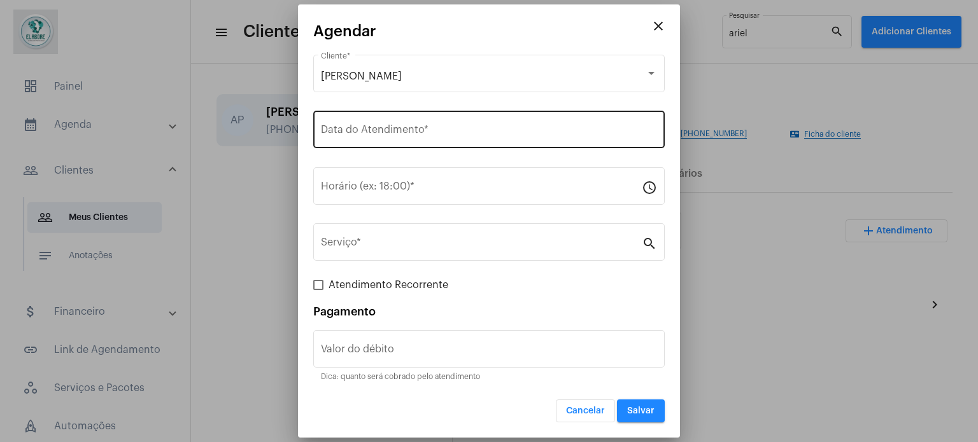
click at [461, 129] on input "Data do Atendimento *" at bounding box center [489, 132] width 336 height 11
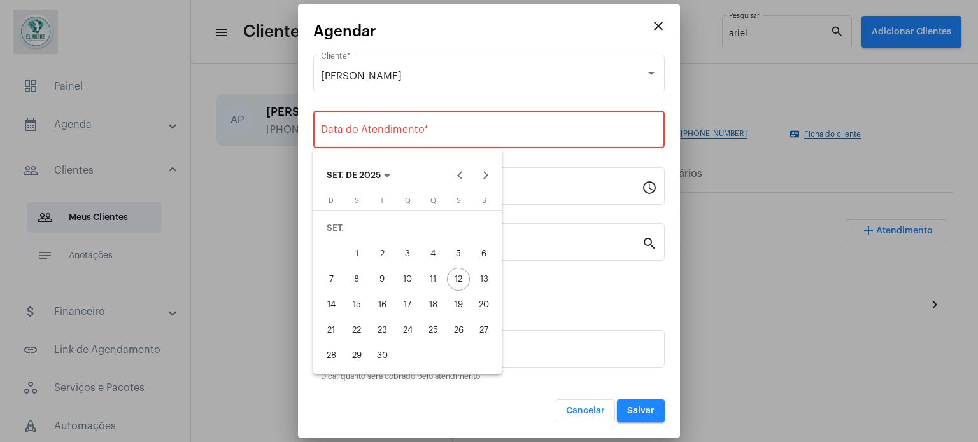
click at [483, 277] on div "13" at bounding box center [483, 279] width 23 height 23
type input "[DATE]"
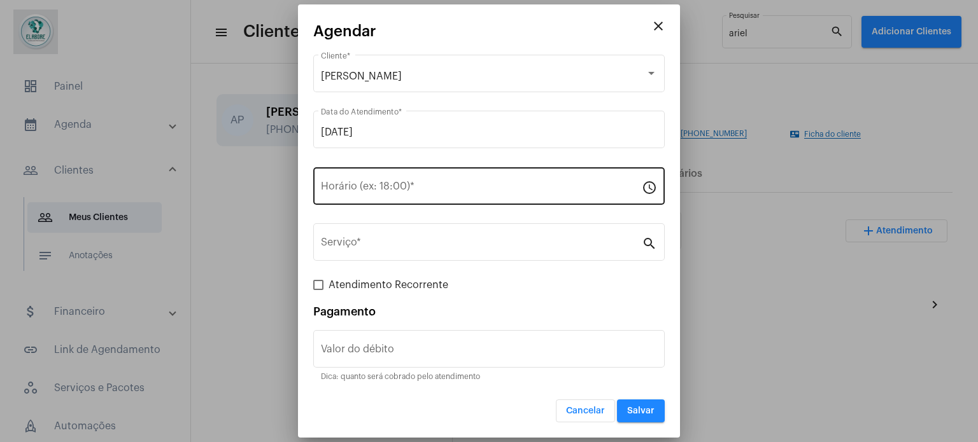
click at [466, 195] on div "Horário (ex: 18:00) *" at bounding box center [481, 185] width 321 height 40
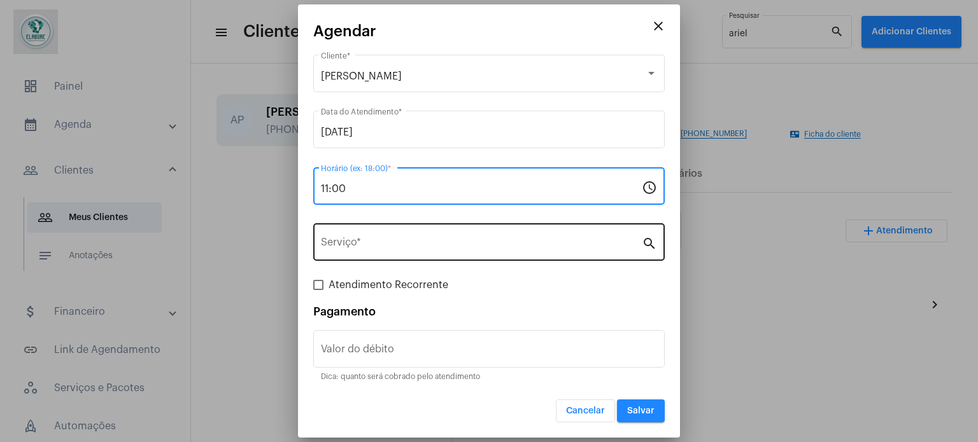
type input "11:00"
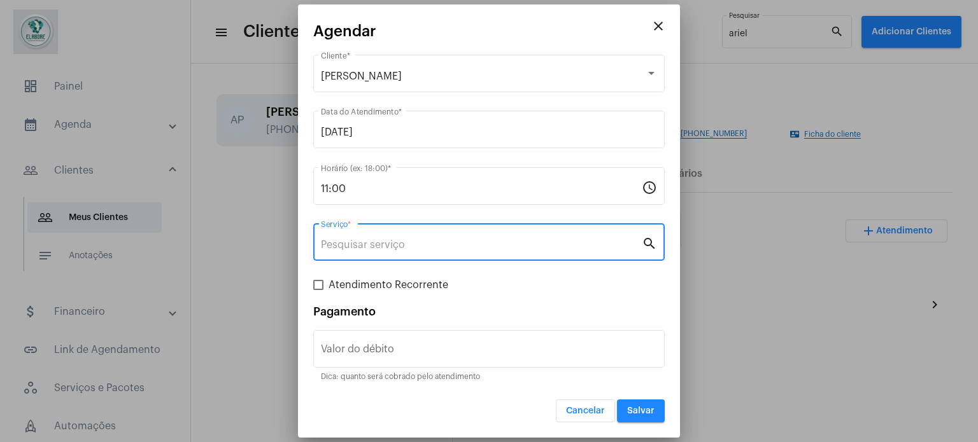
click at [383, 250] on input "Serviço *" at bounding box center [481, 244] width 321 height 11
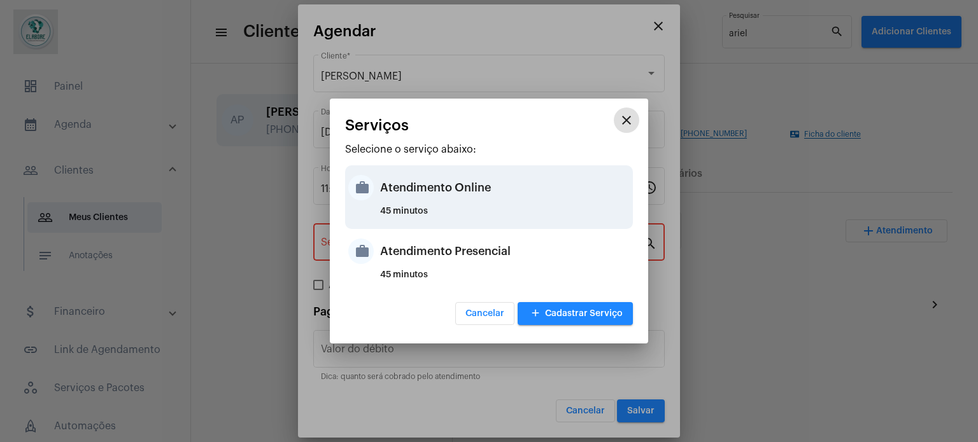
click at [440, 193] on div "Atendimento Online" at bounding box center [505, 188] width 250 height 38
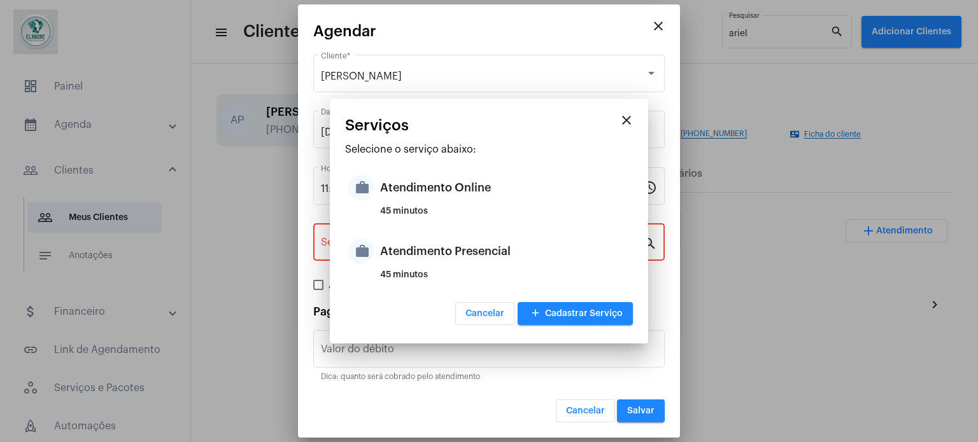
type input "Atendimento Online"
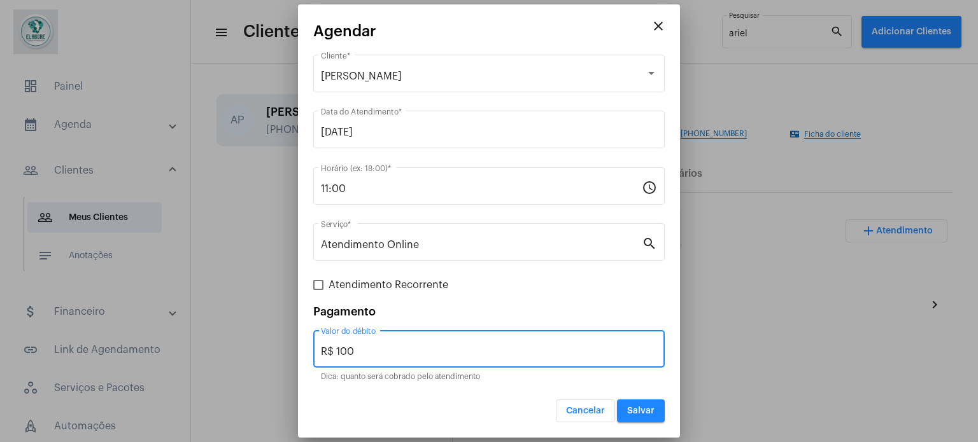
drag, startPoint x: 384, startPoint y: 349, endPoint x: 297, endPoint y: 351, distance: 87.9
click at [298, 351] on mat-dialog-container "close Agendar [PERSON_NAME] Cliente * [DATE] Data do Atendimento * 11:00 Horári…" at bounding box center [489, 221] width 382 height 434
type input "R$ 0"
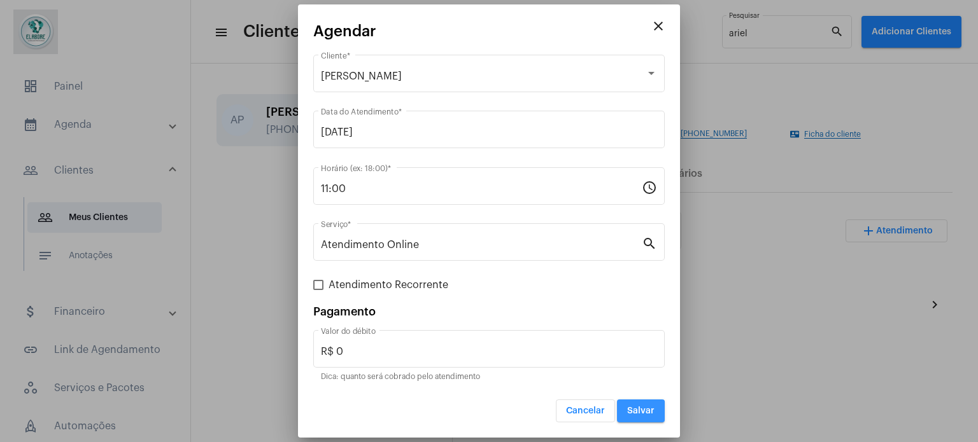
click at [639, 413] on span "Salvar" at bounding box center [640, 411] width 27 height 9
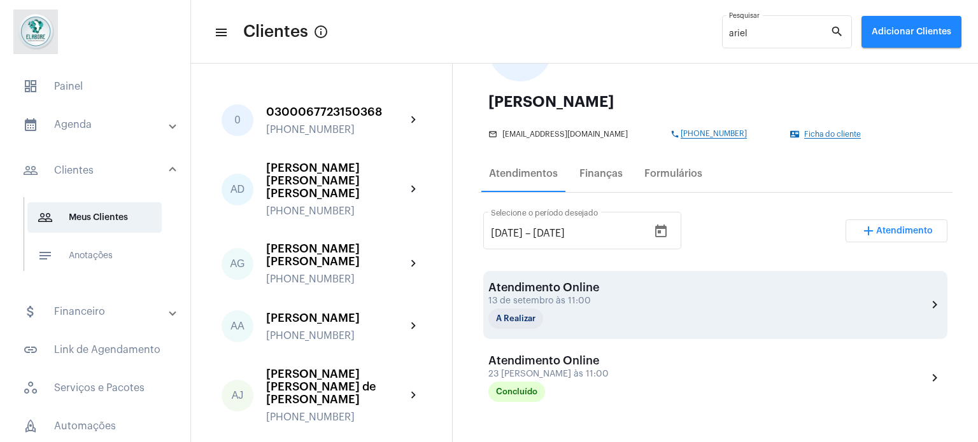
click at [619, 304] on div "Atendimento Online 13 de setembro às 11:00 A Realizar chevron_right" at bounding box center [715, 305] width 454 height 48
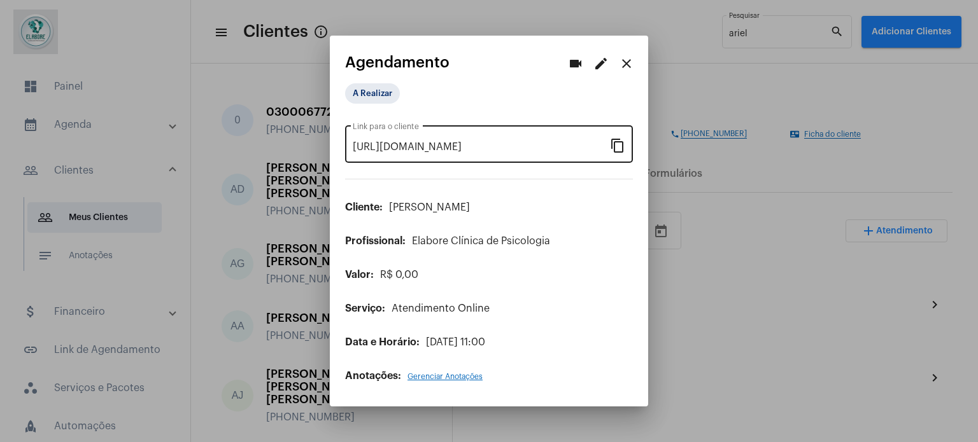
click at [621, 147] on mat-icon "content_copy" at bounding box center [617, 145] width 15 height 15
